Goal: Find contact information: Find contact information

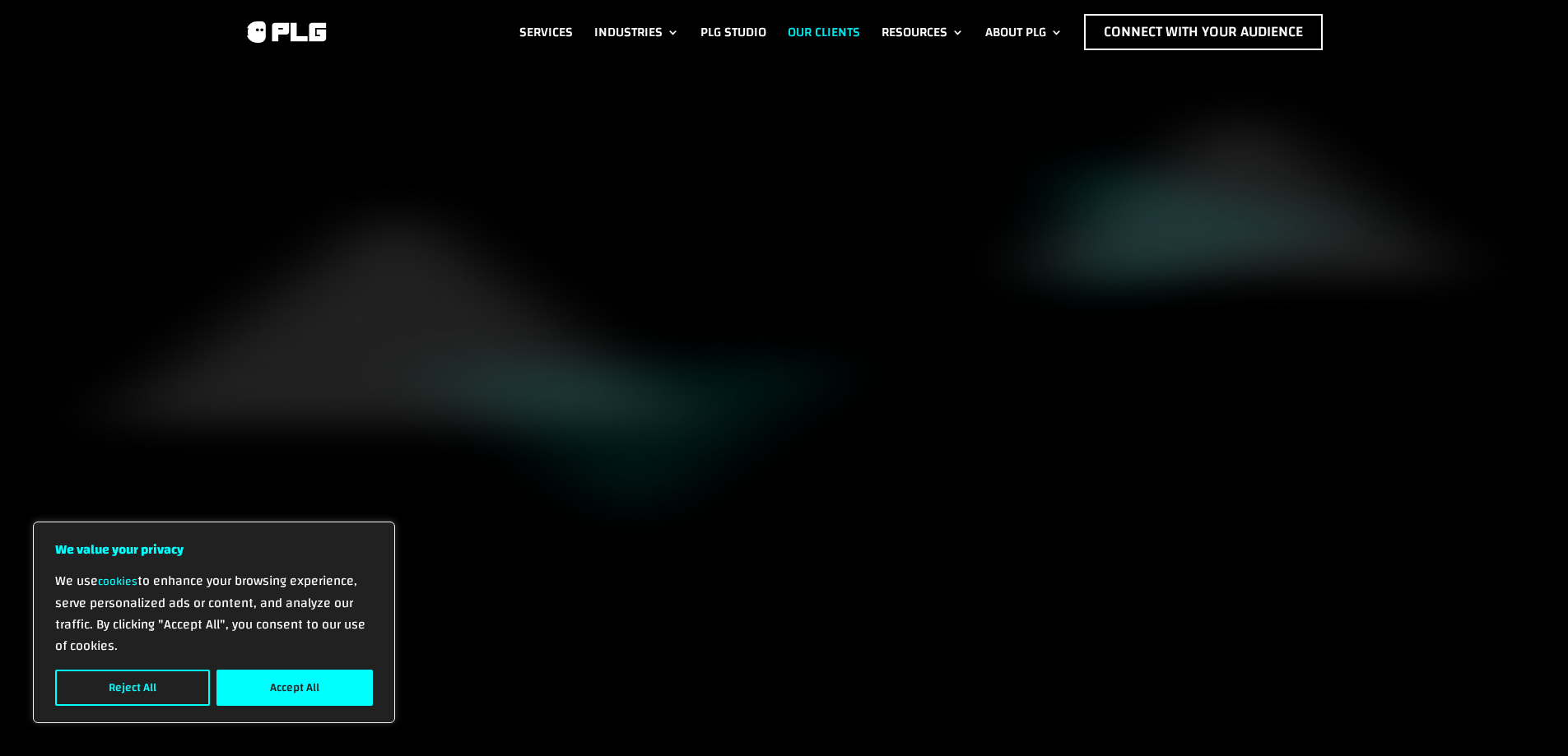
click at [788, 26] on link "Our Clients" at bounding box center [824, 32] width 72 height 37
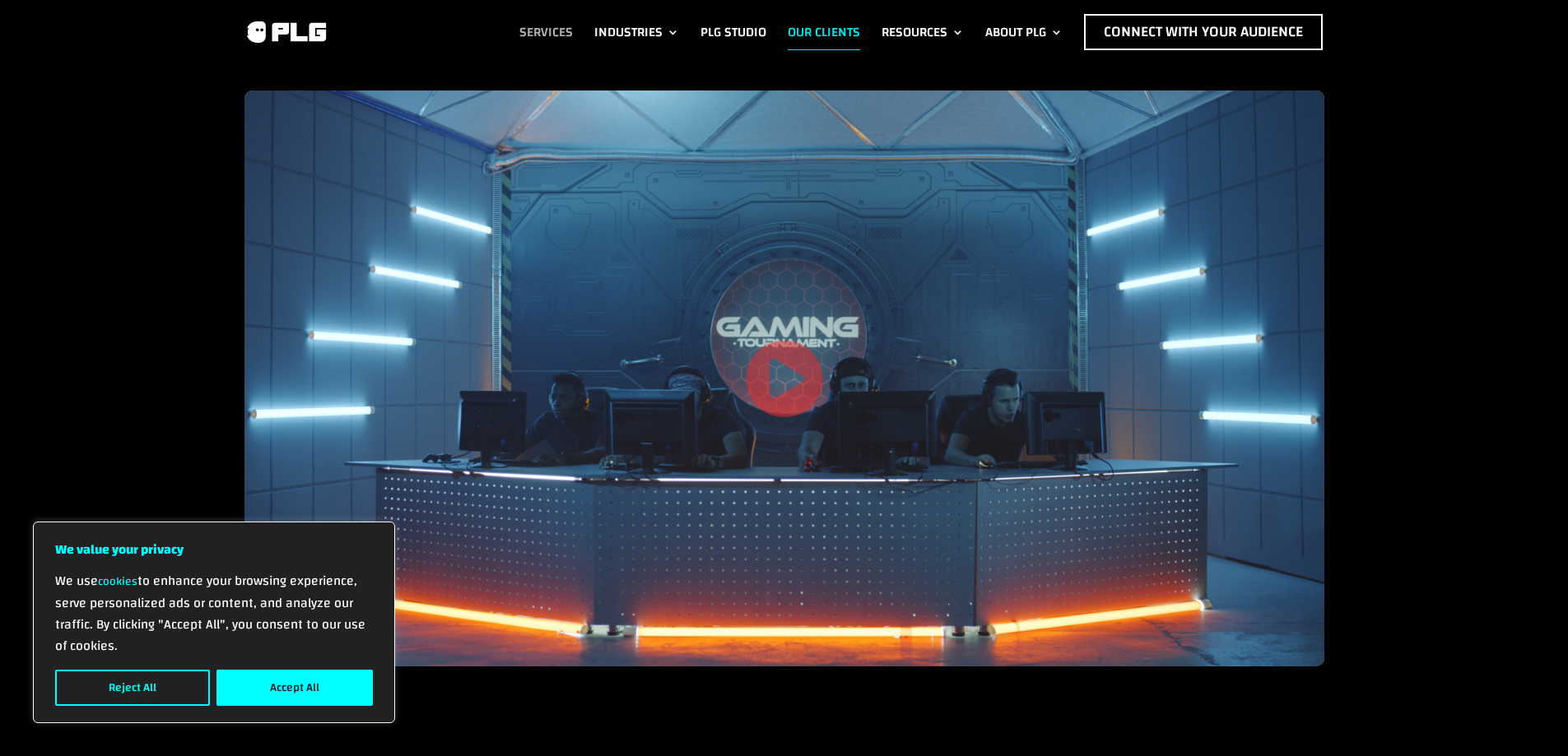
click at [543, 27] on link "Services" at bounding box center [546, 32] width 53 height 37
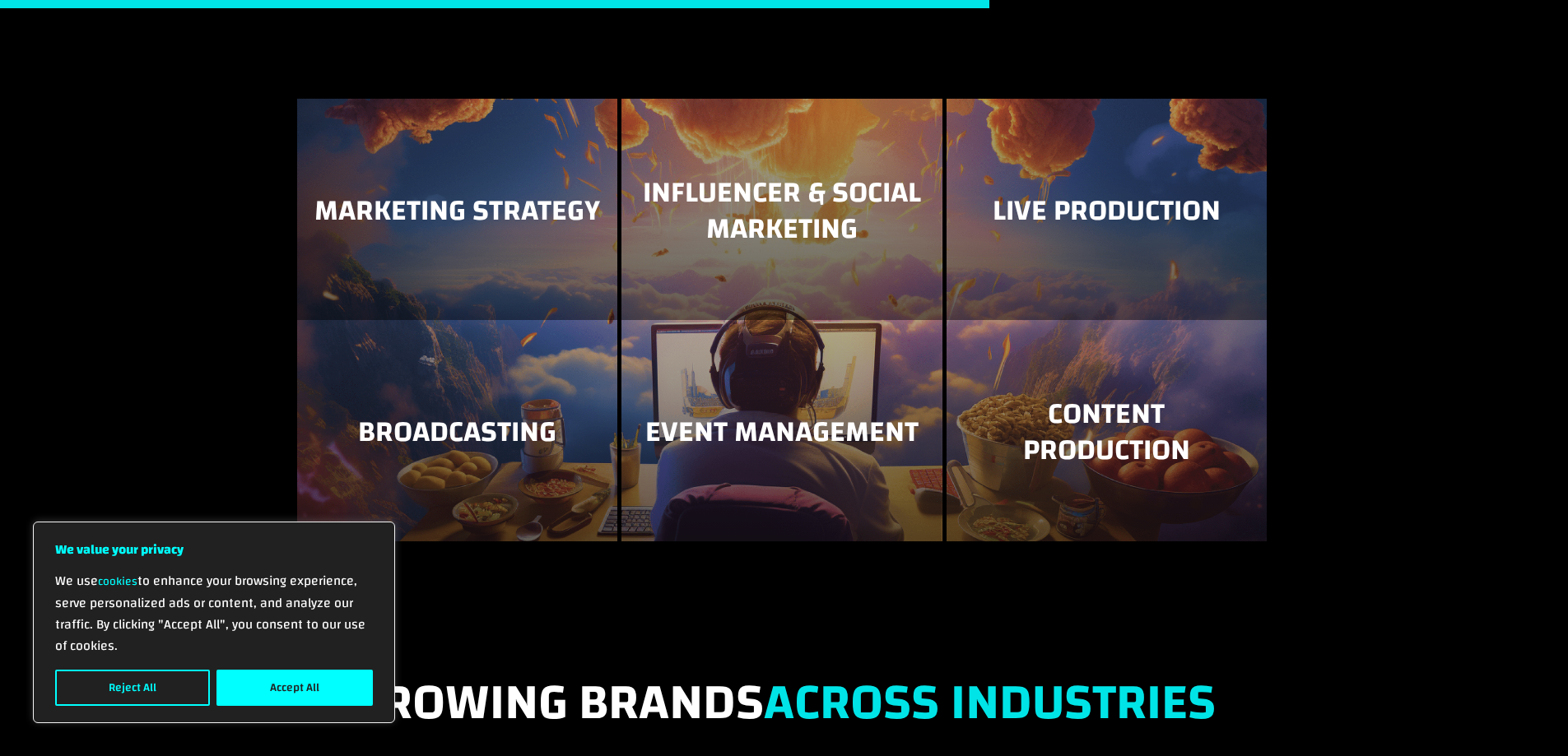
scroll to position [2217, 0]
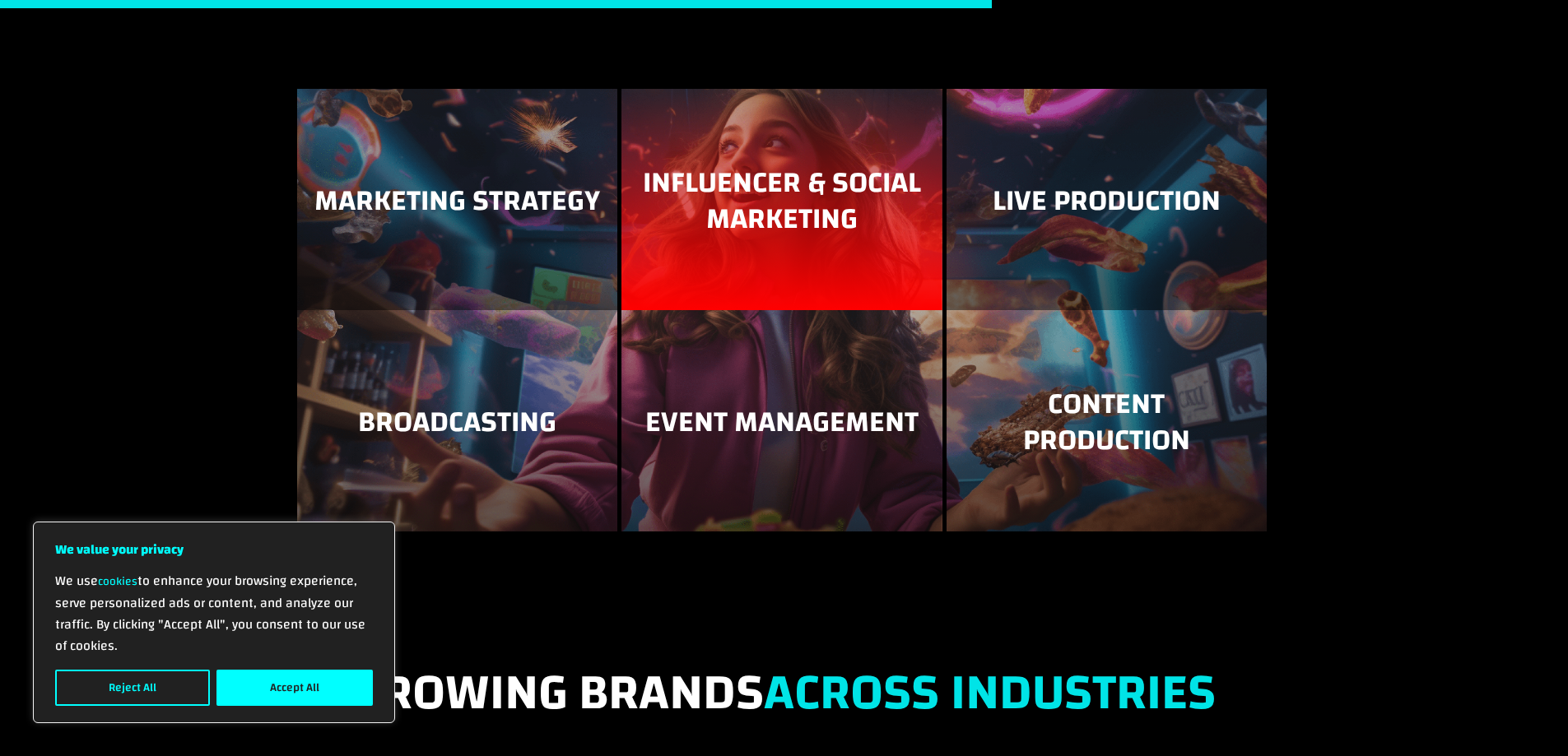
click at [835, 208] on h3 "Influencer & Social Marketing" at bounding box center [781, 205] width 287 height 79
click at [726, 182] on h3 "Influencer & Social Marketing" at bounding box center [781, 205] width 287 height 79
click at [737, 200] on h3 "Influencer & Social Marketing" at bounding box center [781, 205] width 287 height 79
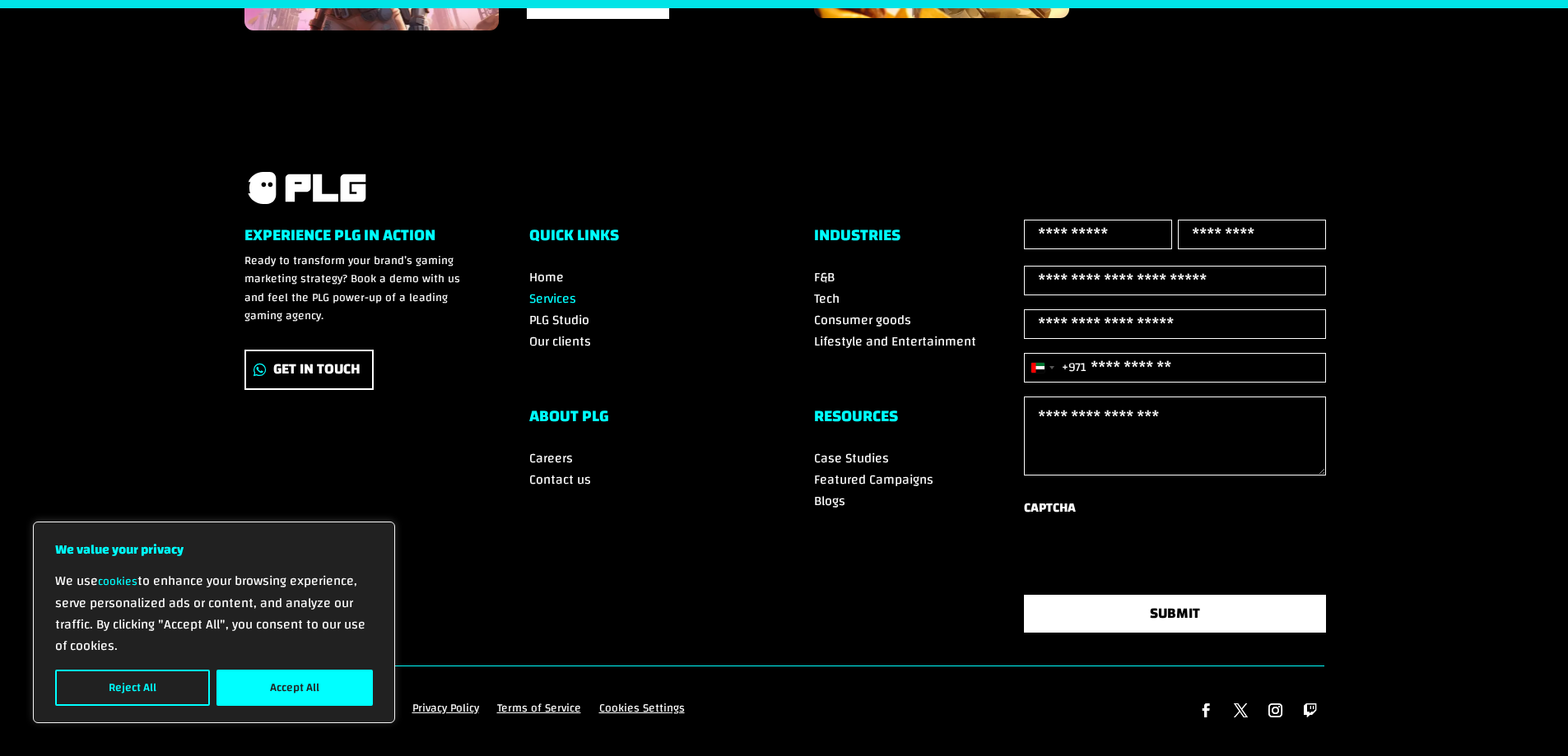
scroll to position [3507, 0]
click at [566, 467] on span "Contact us" at bounding box center [560, 480] width 62 height 25
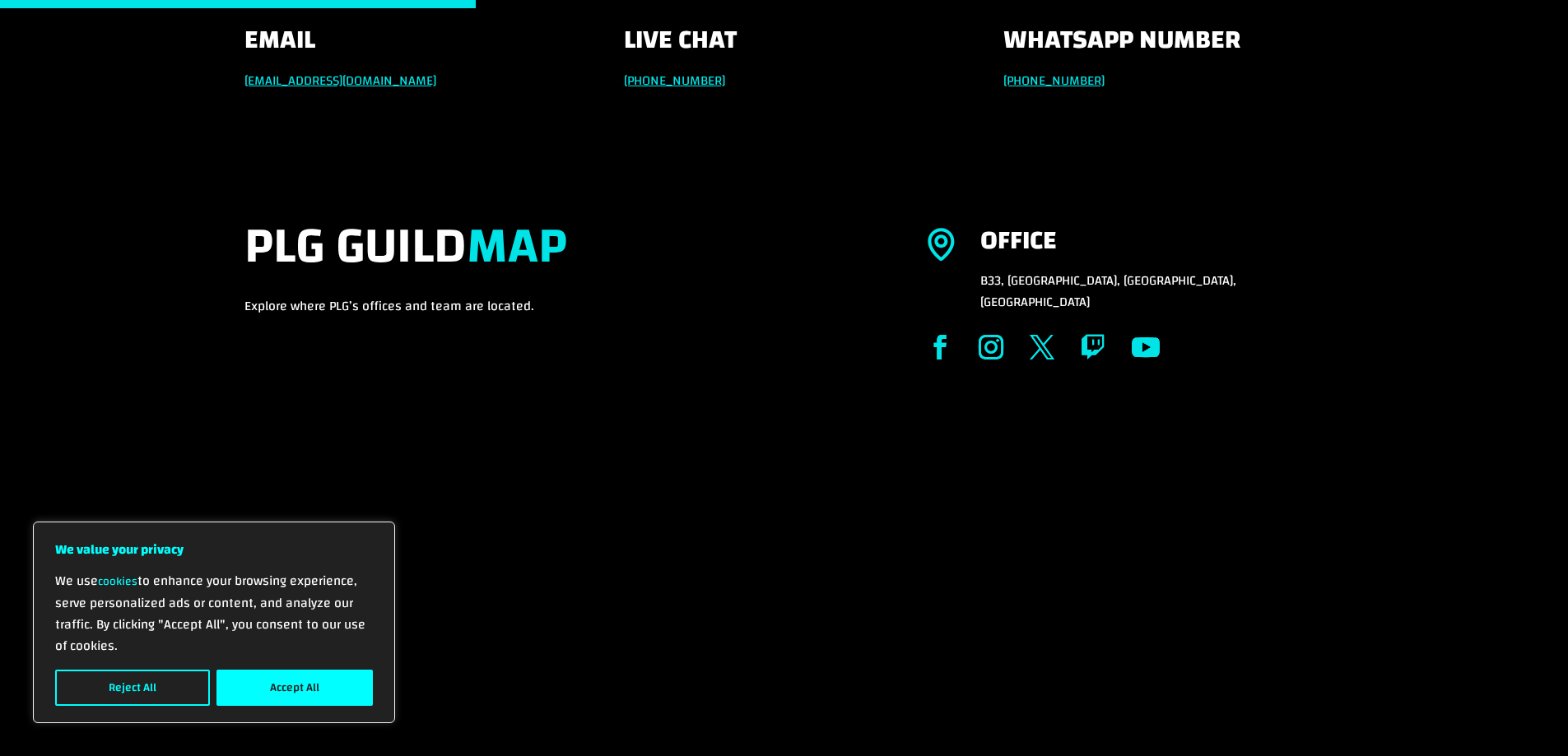
scroll to position [437, 0]
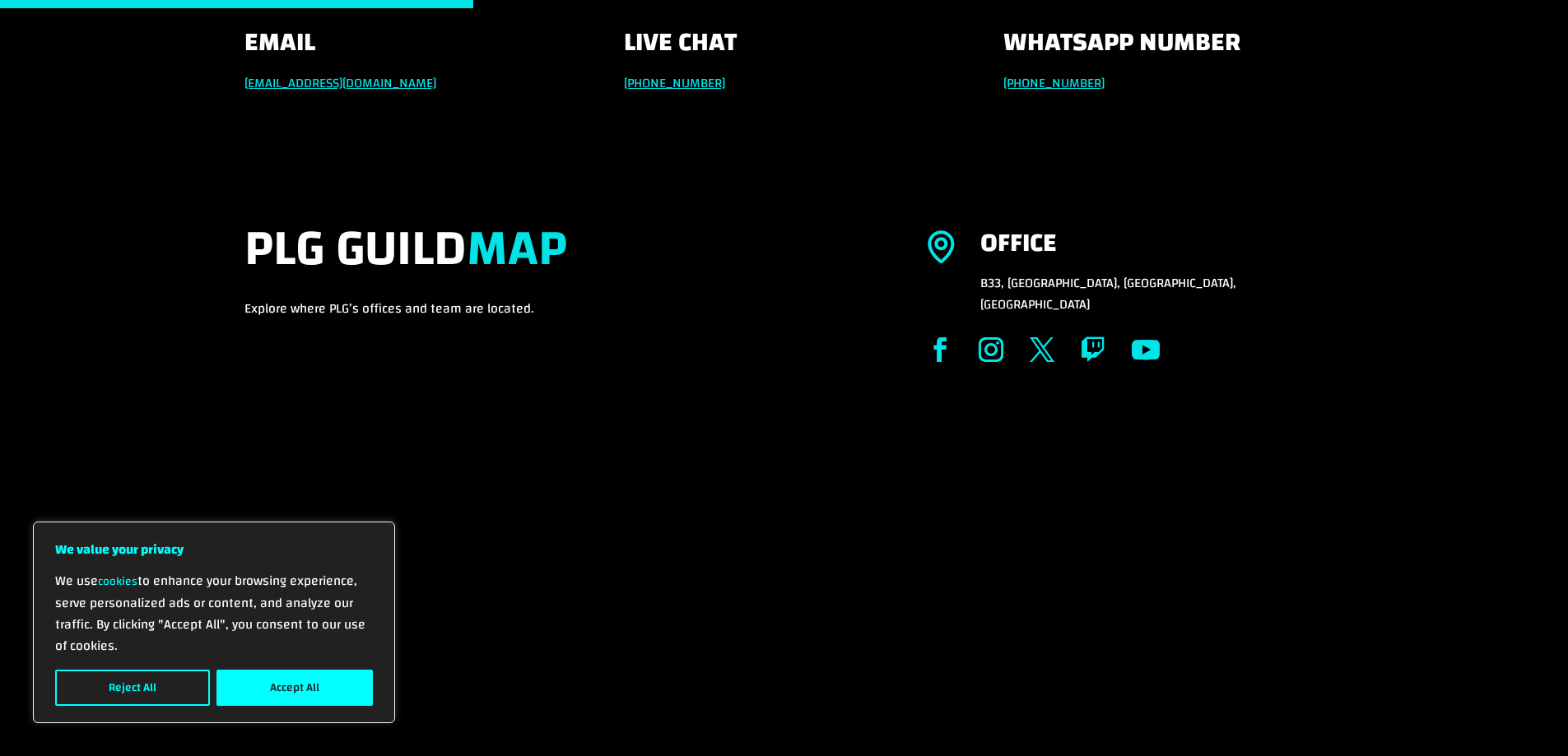
click at [1066, 79] on link "+971 551257087" at bounding box center [1054, 83] width 101 height 25
